Goal: Check status: Check status

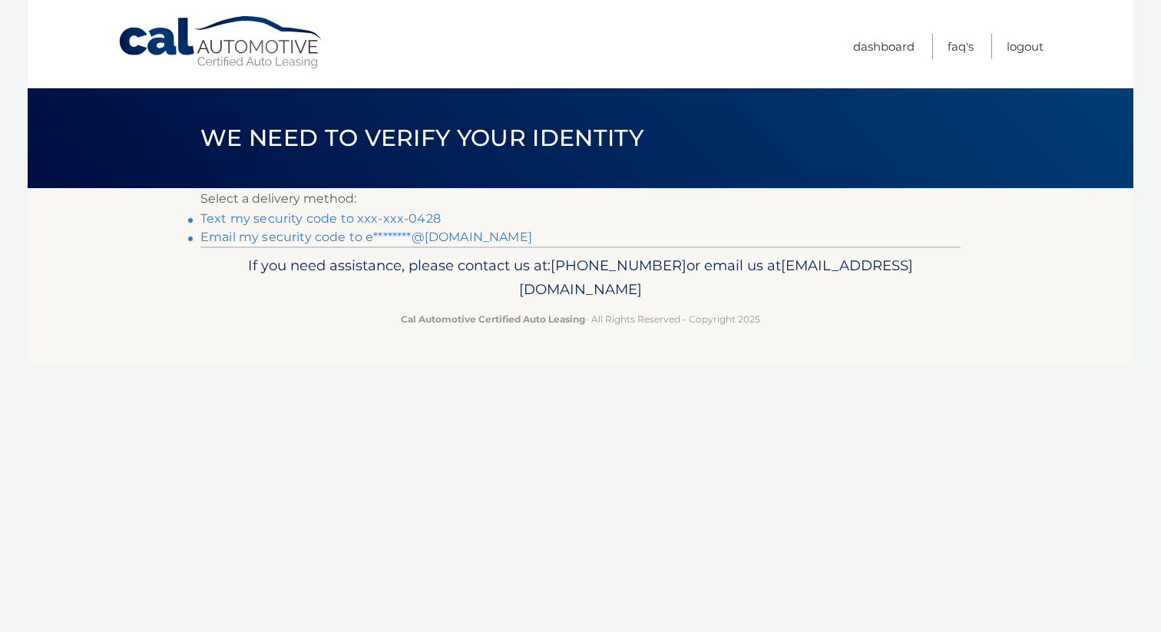
click at [397, 221] on link "Text my security code to xxx-xxx-0428" at bounding box center [320, 218] width 240 height 15
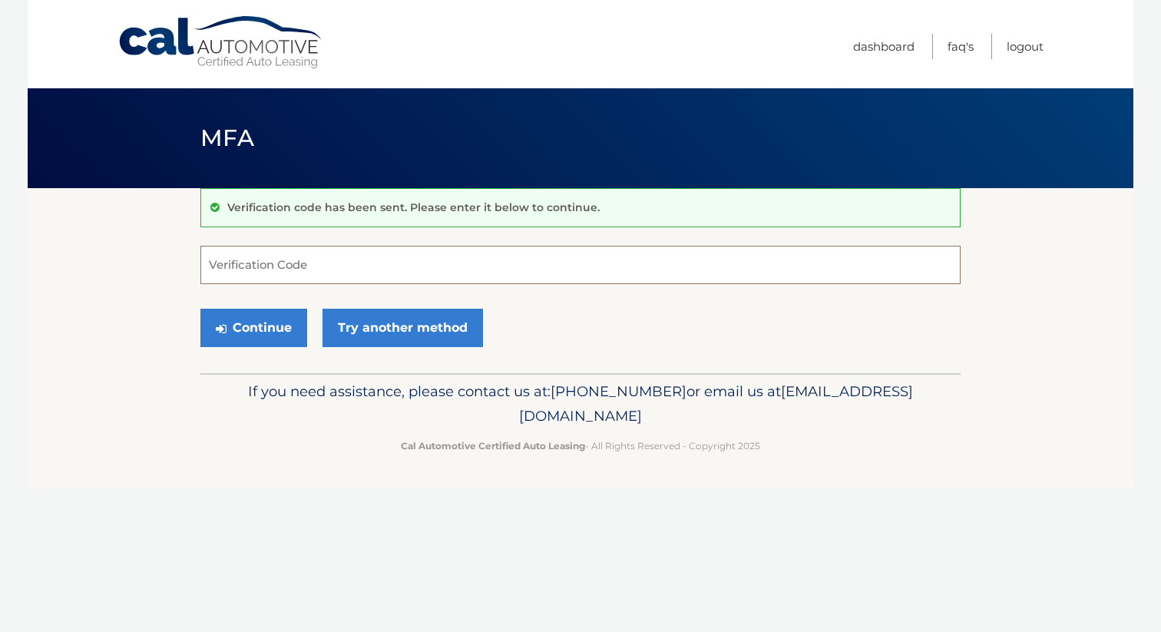
click at [377, 256] on input "Verification Code" at bounding box center [580, 265] width 760 height 38
type input "172562"
click at [259, 331] on button "Continue" at bounding box center [253, 328] width 107 height 38
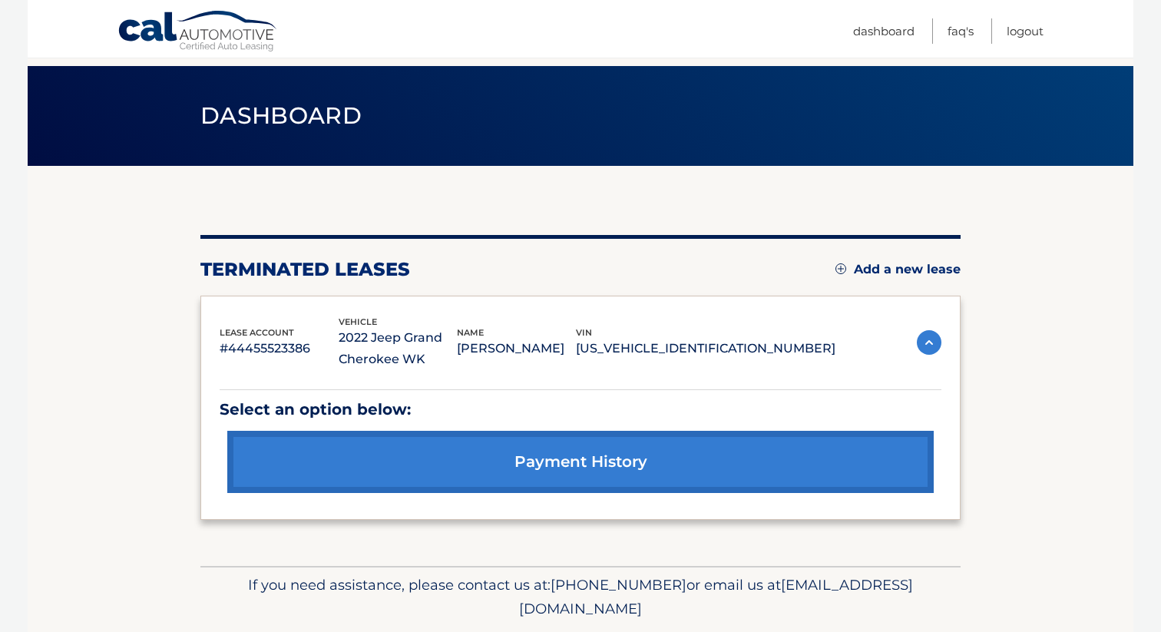
scroll to position [17, 0]
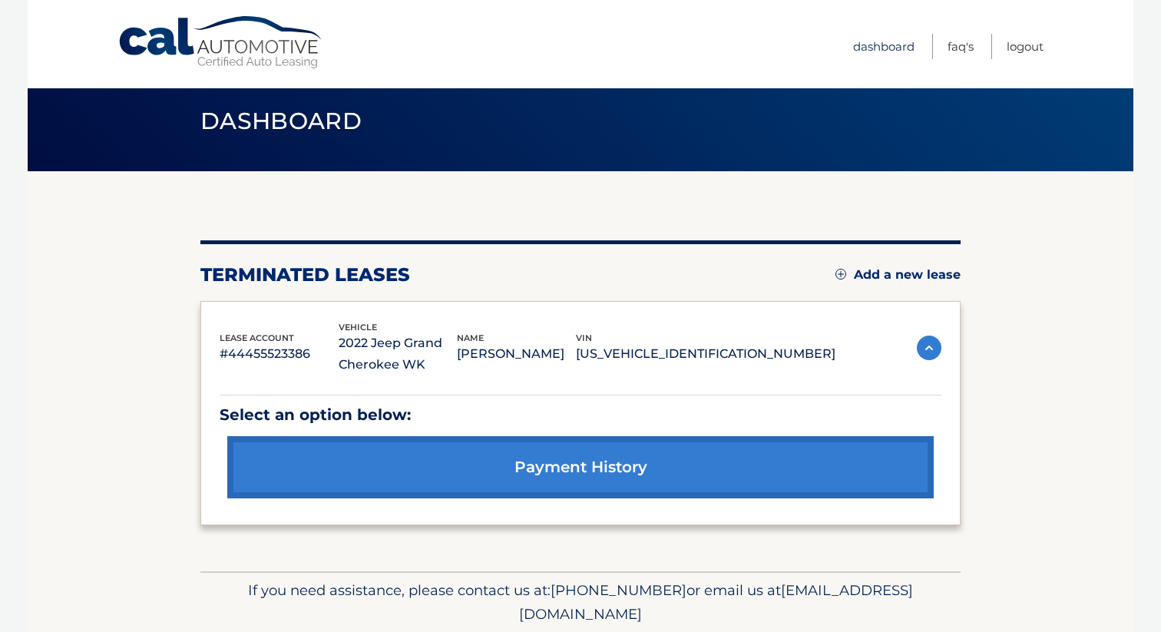
click at [873, 45] on link "Dashboard" at bounding box center [883, 46] width 61 height 25
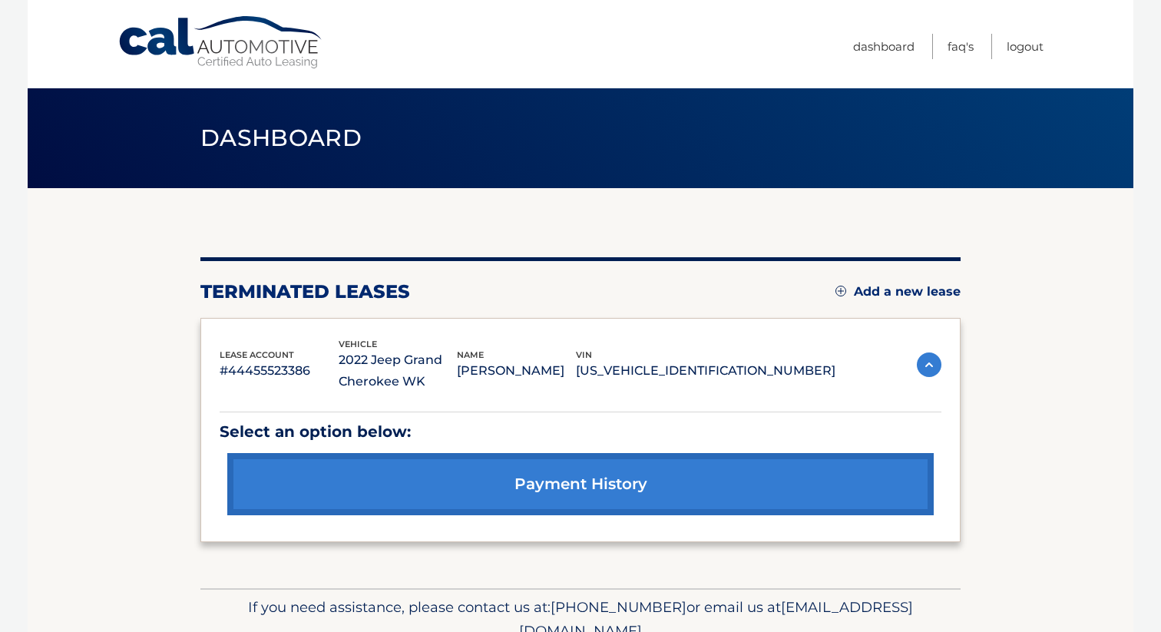
click at [564, 478] on link "payment history" at bounding box center [580, 484] width 706 height 62
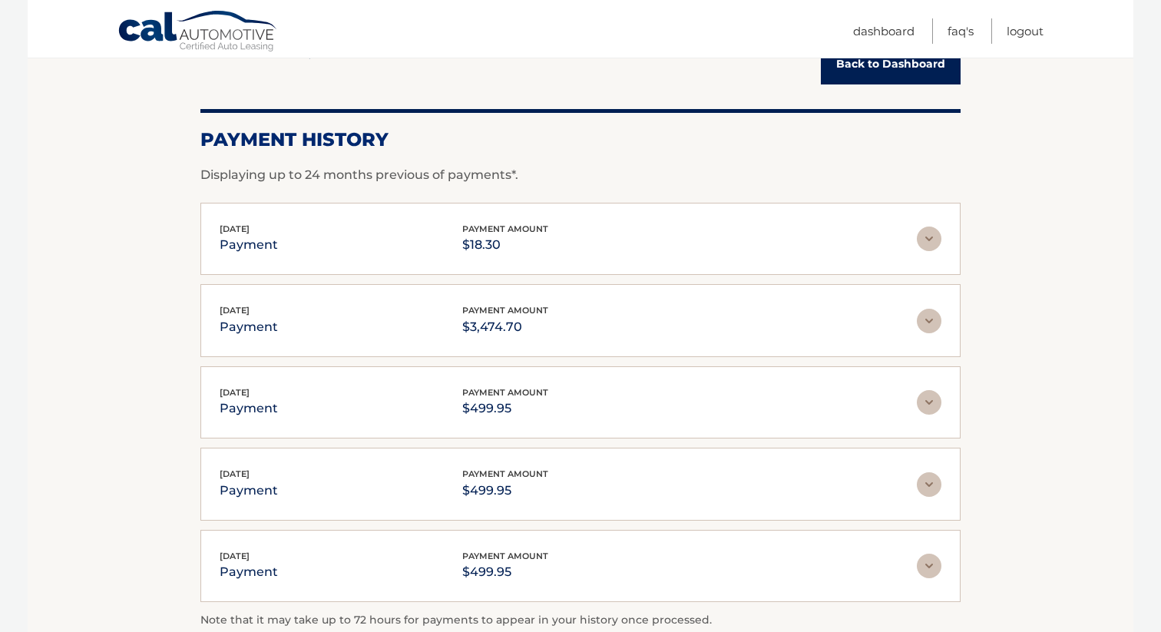
scroll to position [173, 0]
click at [923, 321] on img at bounding box center [929, 320] width 25 height 25
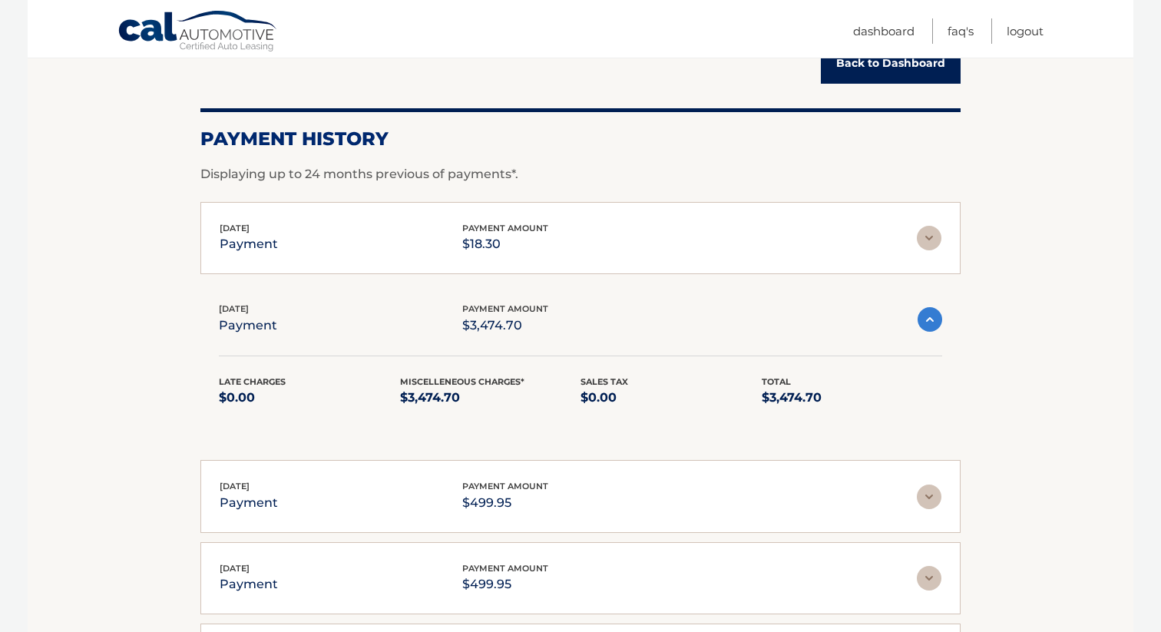
click at [928, 319] on img at bounding box center [930, 319] width 25 height 25
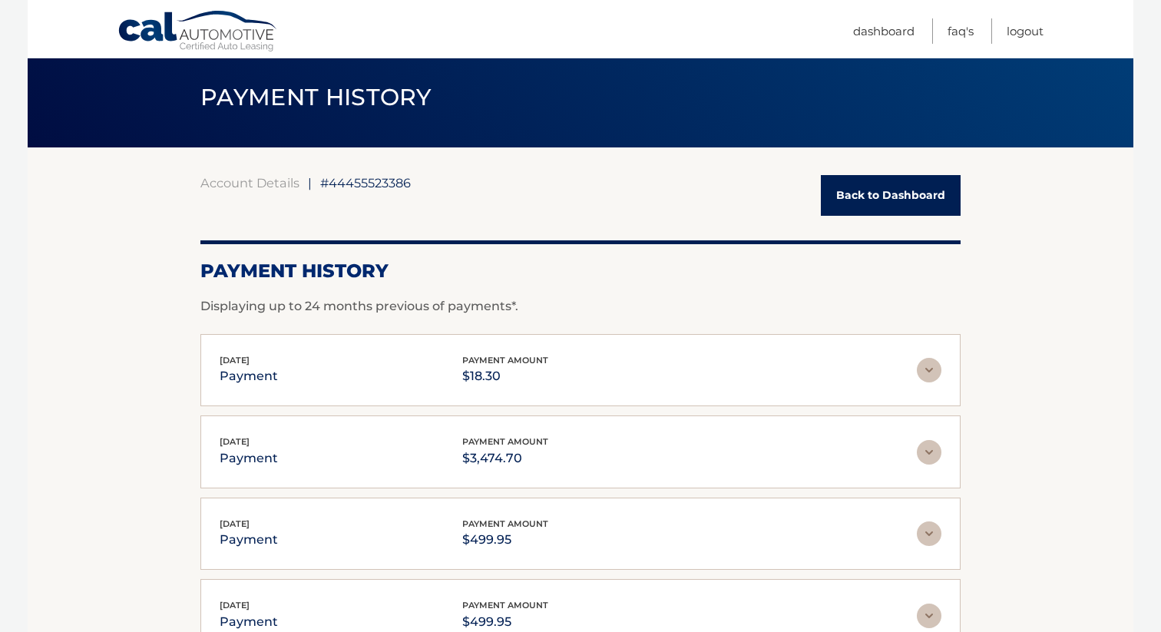
scroll to position [0, 0]
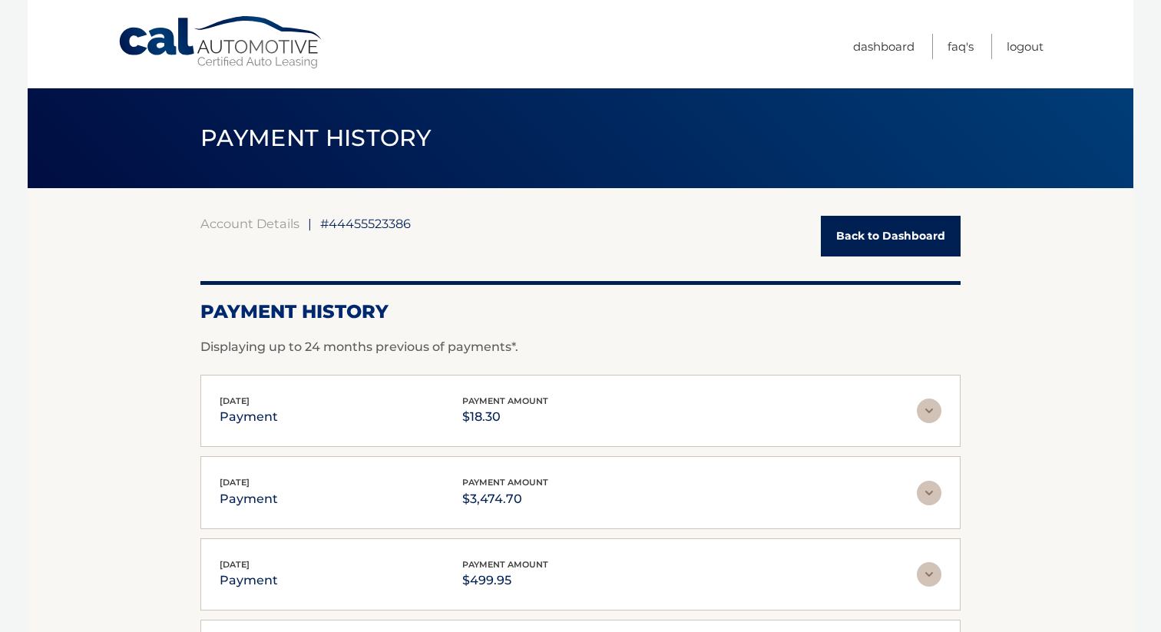
click at [924, 227] on link "Back to Dashboard" at bounding box center [891, 236] width 140 height 41
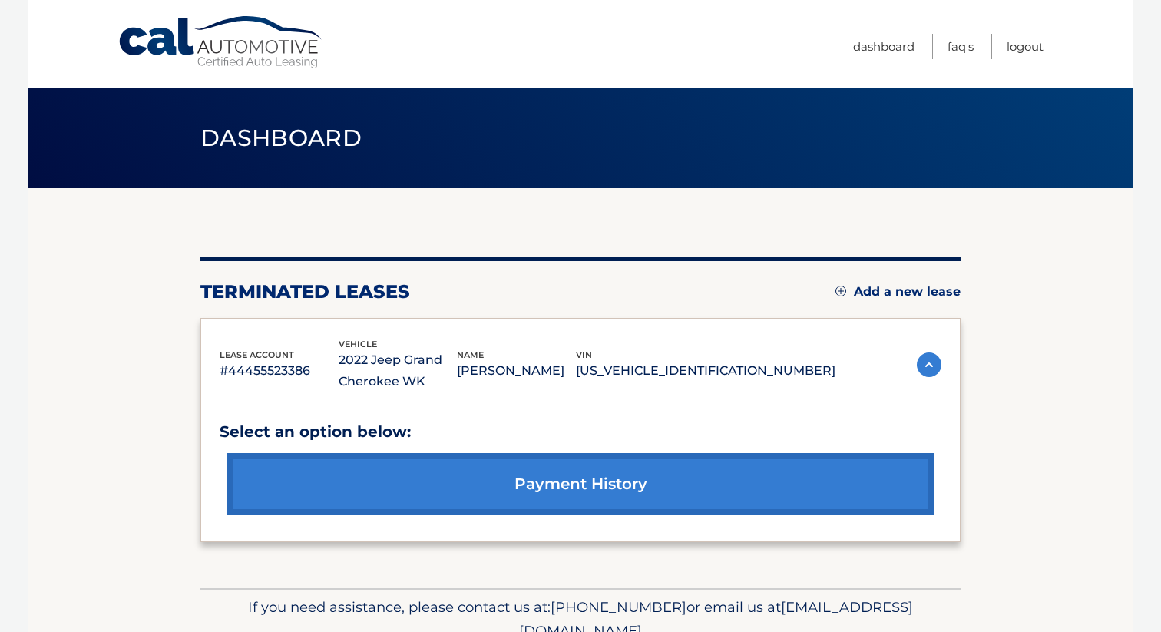
click at [279, 372] on p "#44455523386" at bounding box center [279, 370] width 119 height 21
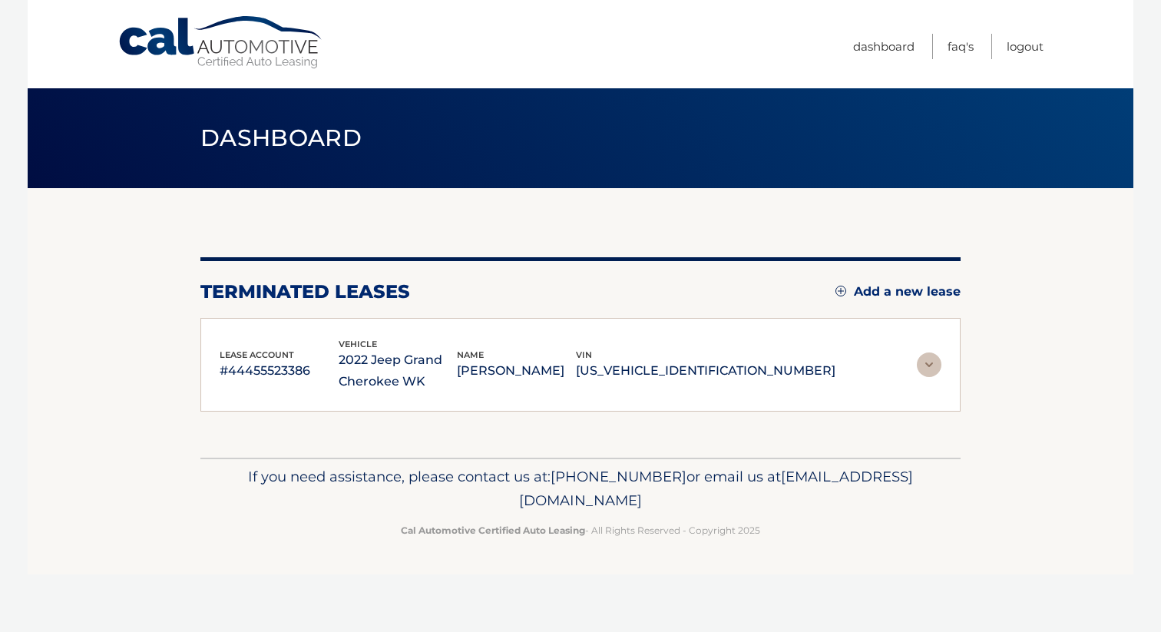
click at [576, 380] on p "[PERSON_NAME]" at bounding box center [516, 370] width 119 height 21
